Goal: Task Accomplishment & Management: Manage account settings

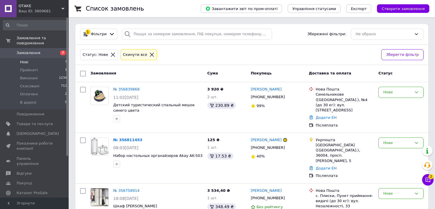
scroll to position [57, 0]
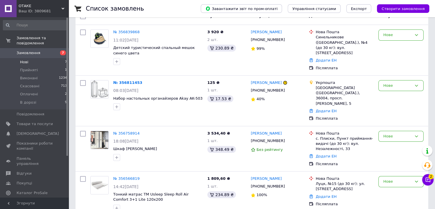
click at [125, 34] on link "№ 356839868" at bounding box center [126, 32] width 26 height 4
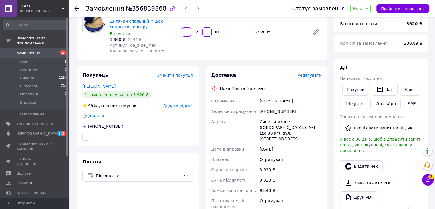
scroll to position [57, 0]
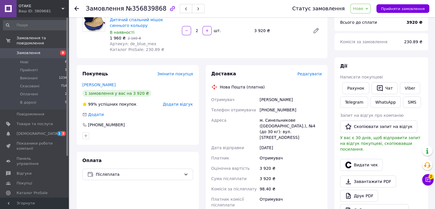
drag, startPoint x: 314, startPoint y: 132, endPoint x: 259, endPoint y: 100, distance: 64.2
click at [259, 100] on div "Отримувач [PERSON_NAME] Телефон отримувача [PHONE_NUMBER] Адреса м. Синельников…" at bounding box center [266, 152] width 113 height 116
copy div "[PERSON_NAME] Телефон отримувача [PHONE_NUMBER] Адреса м. Синельникове ([GEOGRA…"
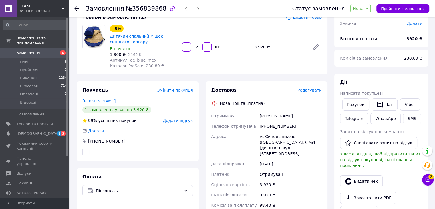
scroll to position [0, 0]
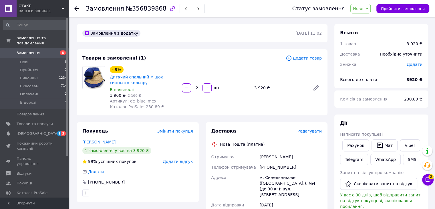
click at [136, 90] on div "В наявності" at bounding box center [143, 90] width 67 height 6
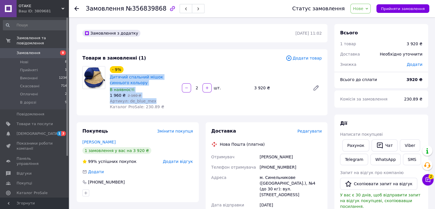
drag, startPoint x: 155, startPoint y: 101, endPoint x: 109, endPoint y: 77, distance: 52.0
click at [109, 77] on div "- 9% Дитячий спальний мішок синнього кольору В наявності 1 960 ₴   2 160 ₴ Арти…" at bounding box center [144, 88] width 72 height 46
copy div "Дитячий спальний мішок синнього кольору В наявності 1 960 ₴   2 160 ₴ Артикул: …"
click at [39, 131] on span "[DEMOGRAPHIC_DATA]" at bounding box center [35, 133] width 36 height 5
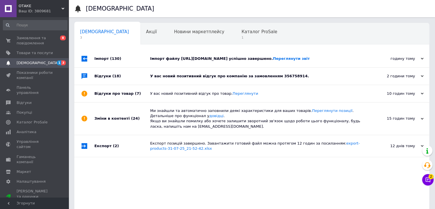
click at [175, 79] on div "У вас новий позитивний відгук про компанію за замовленням 356758914." at bounding box center [258, 76] width 216 height 5
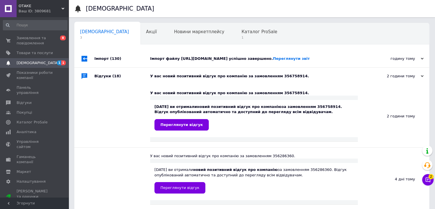
click at [155, 61] on div "Імпорт файлу [URL][DOMAIN_NAME] успішно завершено. Переглянути звіт" at bounding box center [258, 58] width 216 height 5
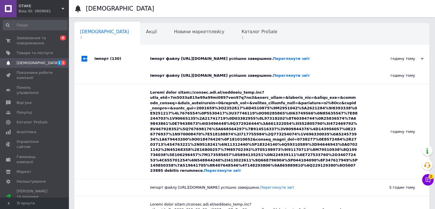
click at [153, 61] on div "Імпорт файлу [URL][DOMAIN_NAME] успішно завершено. Переглянути звіт" at bounding box center [258, 58] width 216 height 5
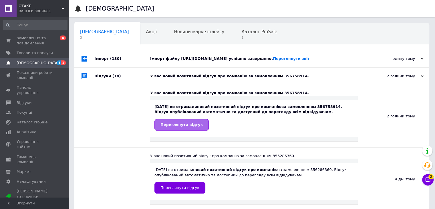
click at [188, 127] on span "Переглянути відгук" at bounding box center [181, 124] width 42 height 4
click at [241, 36] on span "1" at bounding box center [259, 37] width 36 height 4
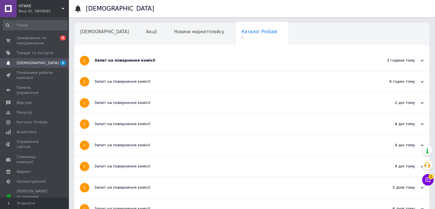
click at [130, 63] on div "Запит на повернення комісії" at bounding box center [230, 60] width 272 height 21
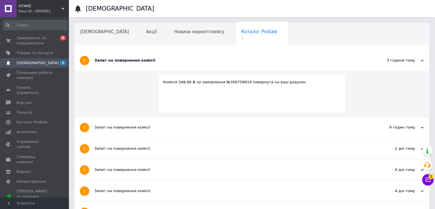
click at [37, 63] on span "[DEMOGRAPHIC_DATA]" at bounding box center [38, 62] width 42 height 5
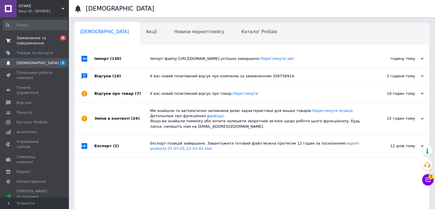
click at [35, 38] on span "Замовлення та повідомлення" at bounding box center [35, 40] width 36 height 10
